Goal: Entertainment & Leisure: Consume media (video, audio)

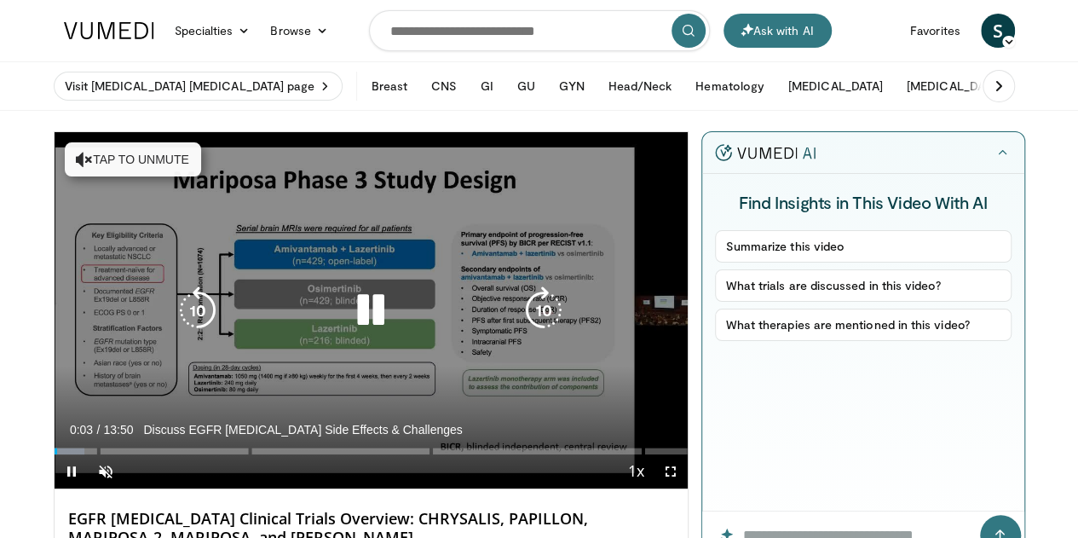
click at [65, 161] on button "Tap to unmute" at bounding box center [133, 159] width 136 height 34
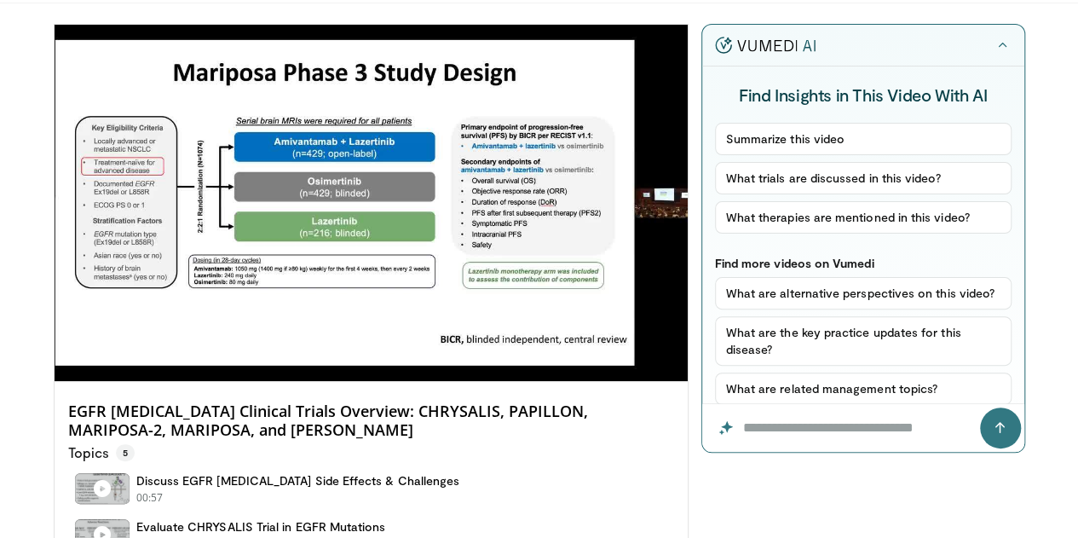
scroll to position [94, 0]
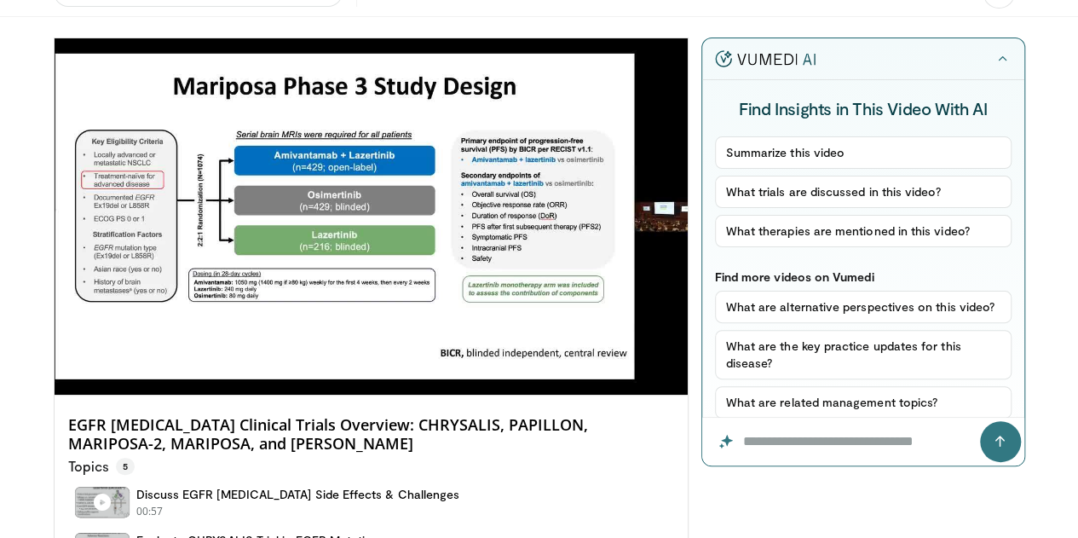
click at [295, 388] on div "10 seconds Tap to unmute" at bounding box center [371, 216] width 633 height 356
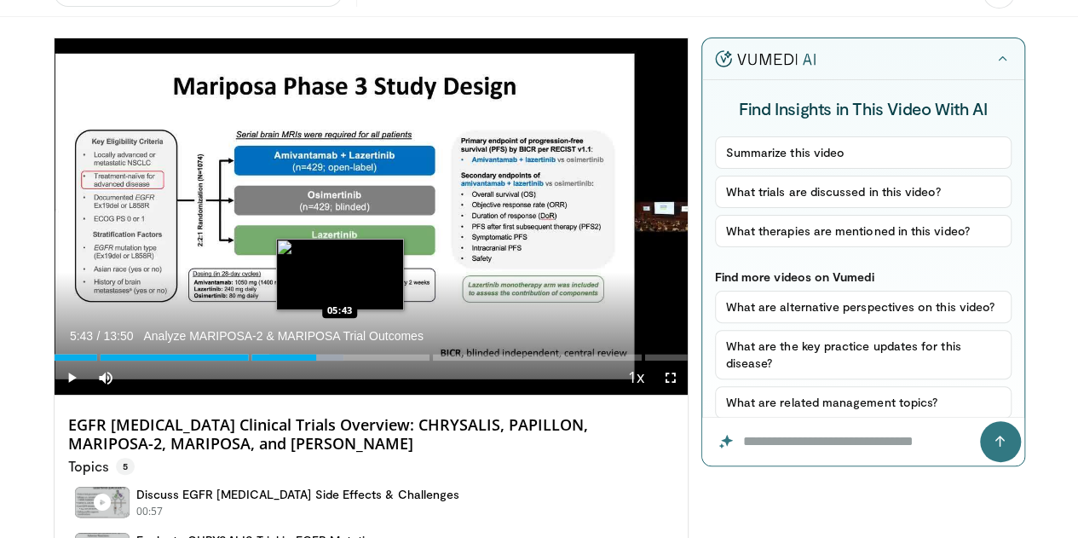
click at [297, 361] on div "Loaded : 45.71% 05:43" at bounding box center [371, 357] width 633 height 7
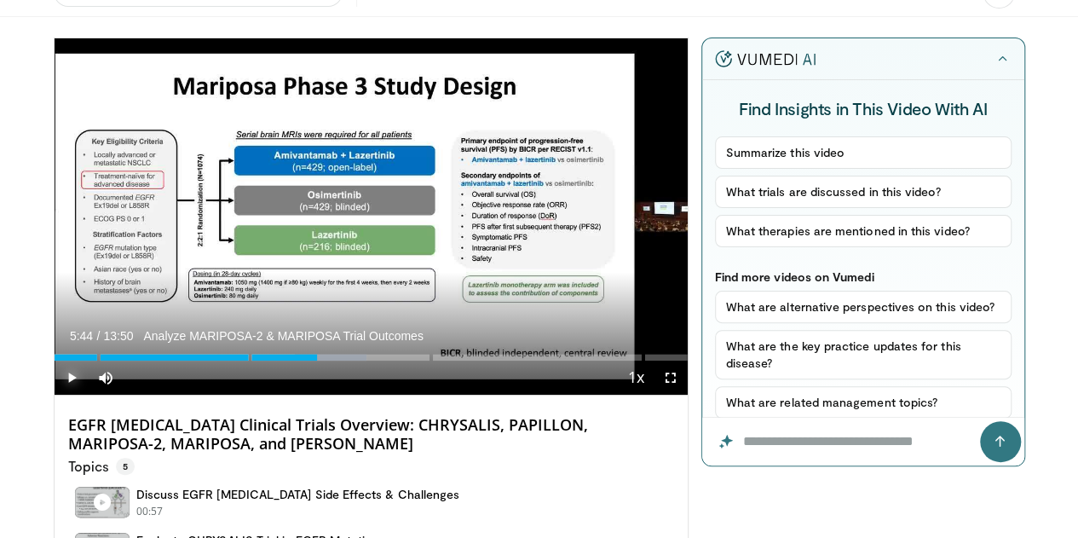
click at [55, 395] on span "Video Player" at bounding box center [72, 378] width 34 height 34
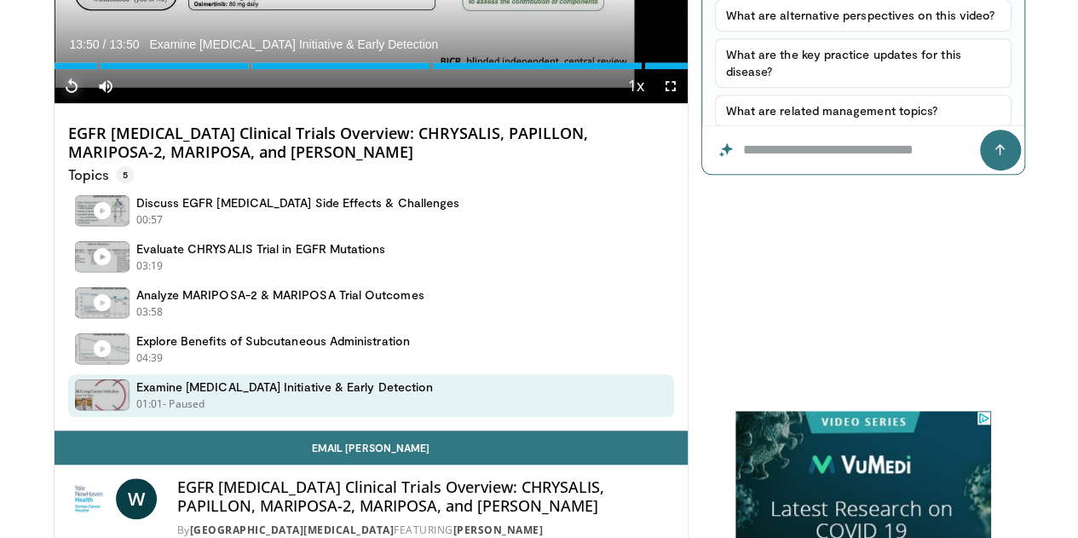
scroll to position [395, 0]
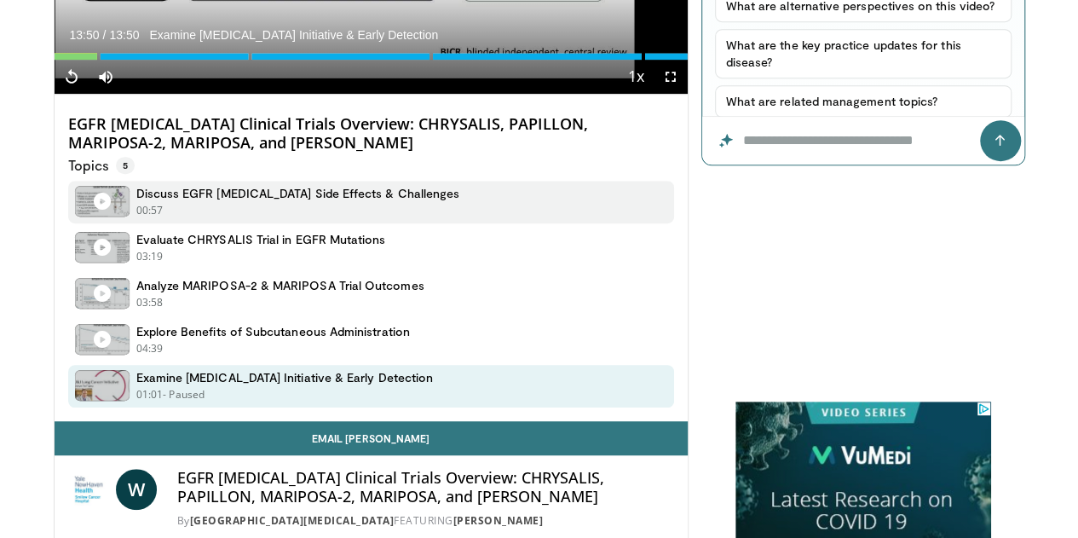
click at [136, 201] on h4 "Discuss EGFR [MEDICAL_DATA] Side Effects & Challenges" at bounding box center [298, 193] width 324 height 15
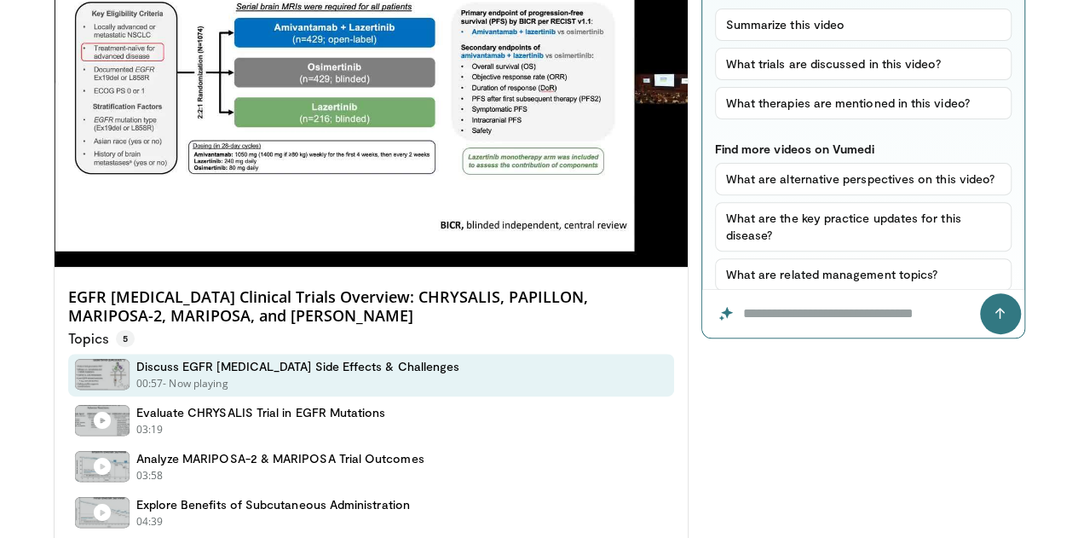
scroll to position [186, 0]
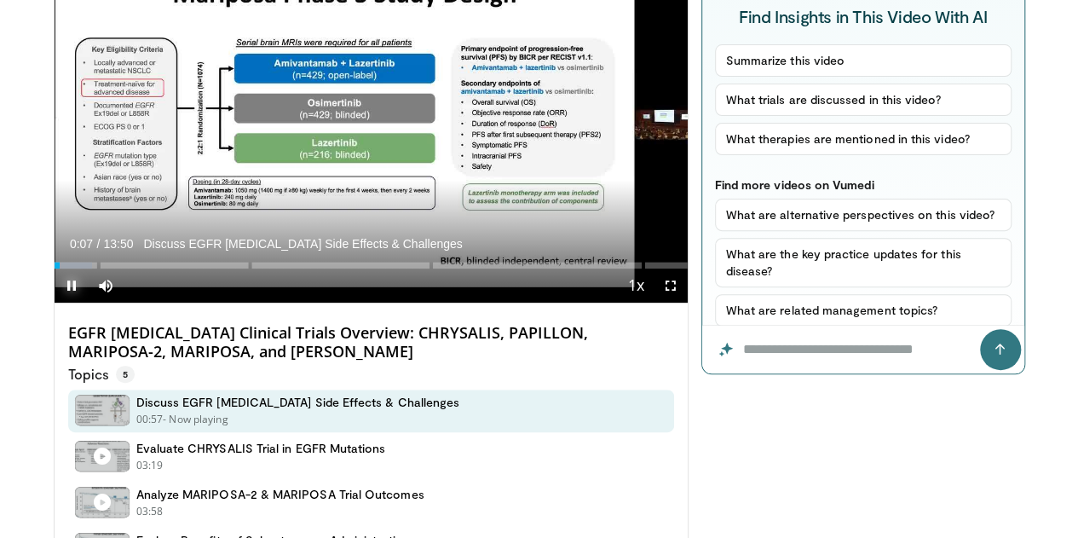
click at [55, 303] on span "Video Player" at bounding box center [72, 285] width 34 height 34
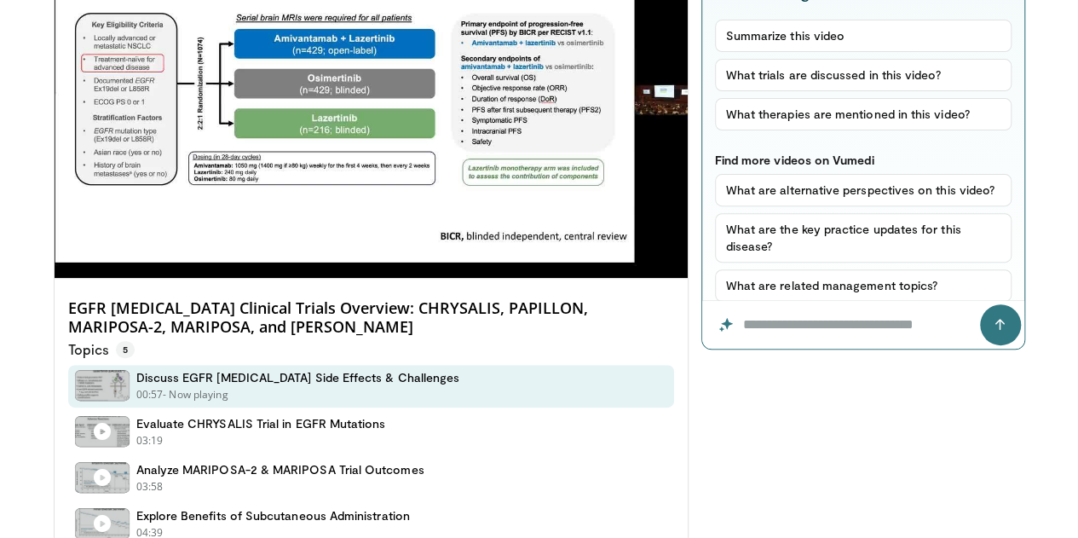
scroll to position [250, 0]
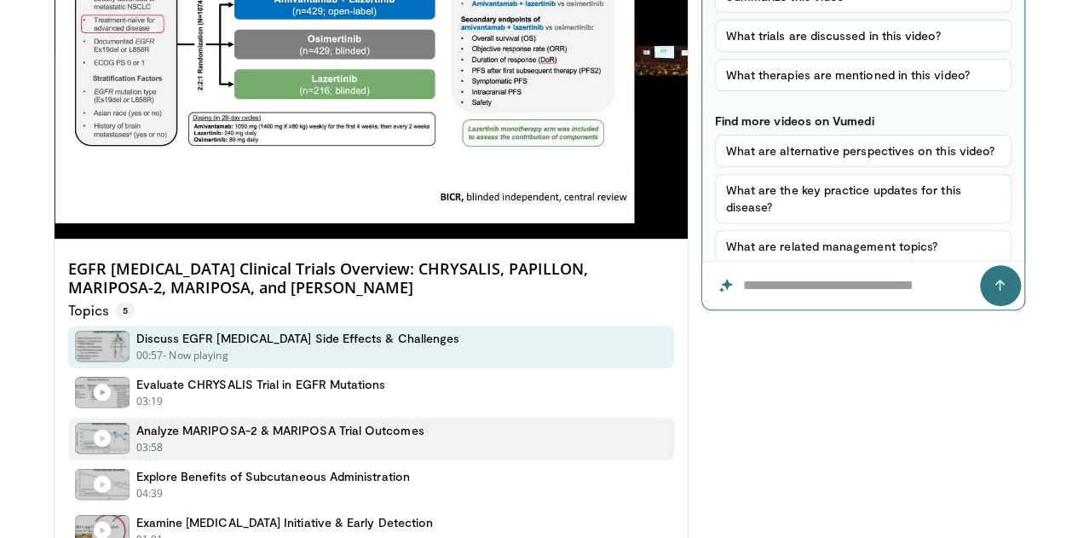
click at [151, 455] on div "Analyze MARIPOSA-2 & MARIPOSA Trial Outcomes 03:58 - Now playing - Paused" at bounding box center [280, 439] width 288 height 32
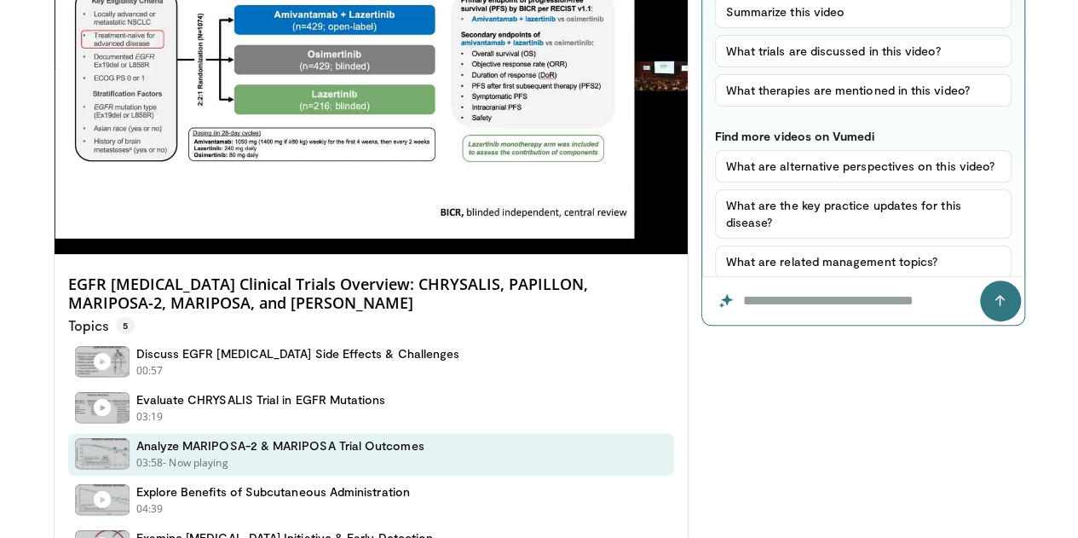
scroll to position [0, 0]
